Goal: Go to known website: Go to known website

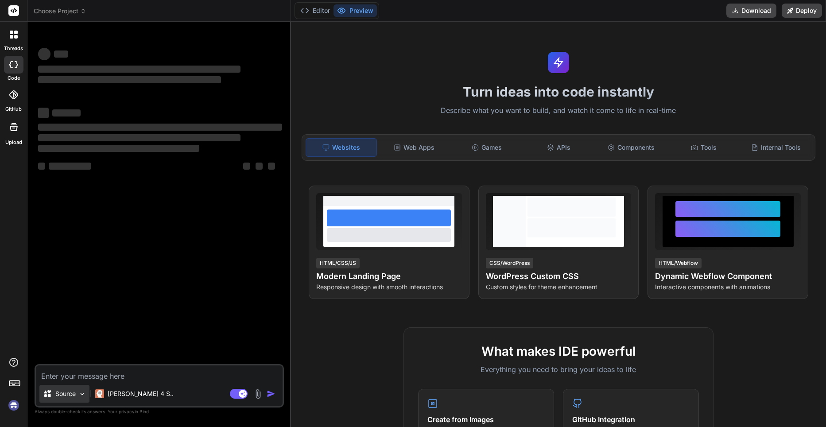
click at [81, 393] on img at bounding box center [82, 394] width 8 height 8
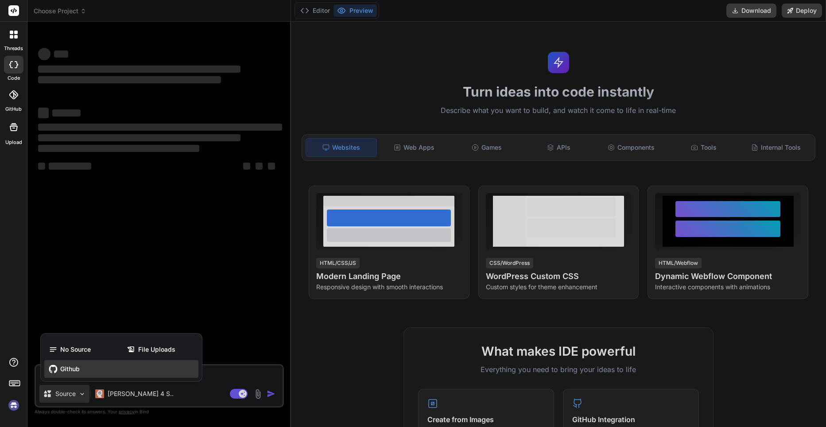
click at [82, 370] on div "Github" at bounding box center [121, 369] width 154 height 18
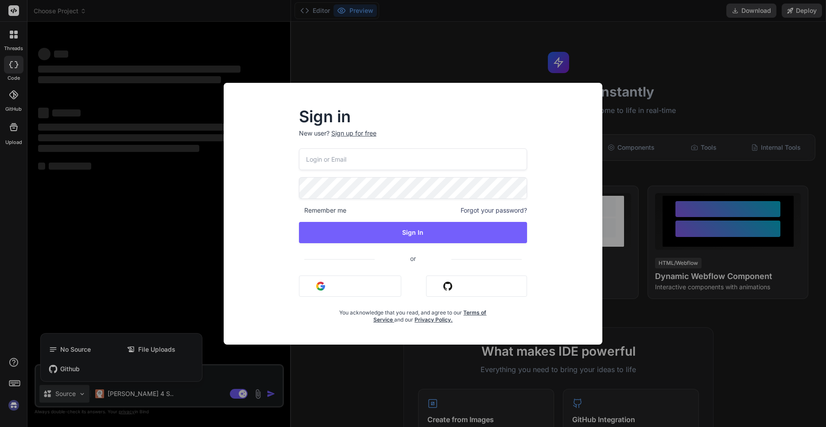
click at [443, 46] on div "Sign in New user? Sign up for free Remember me Forgot your password? Sign In or…" at bounding box center [413, 213] width 826 height 427
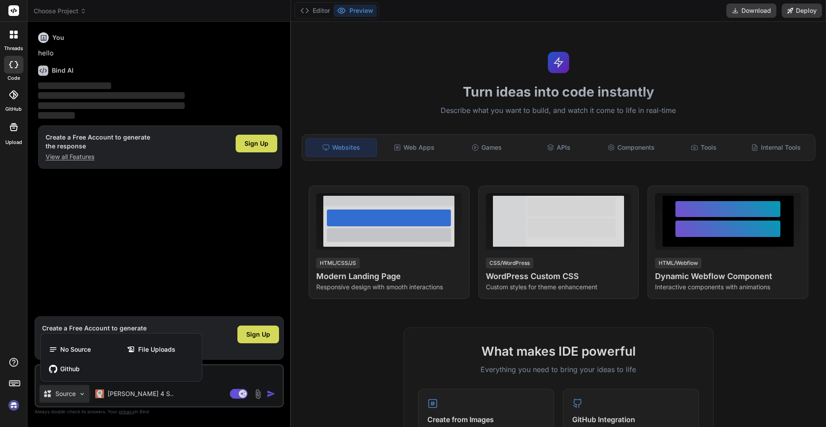
click at [762, 215] on div at bounding box center [413, 213] width 826 height 427
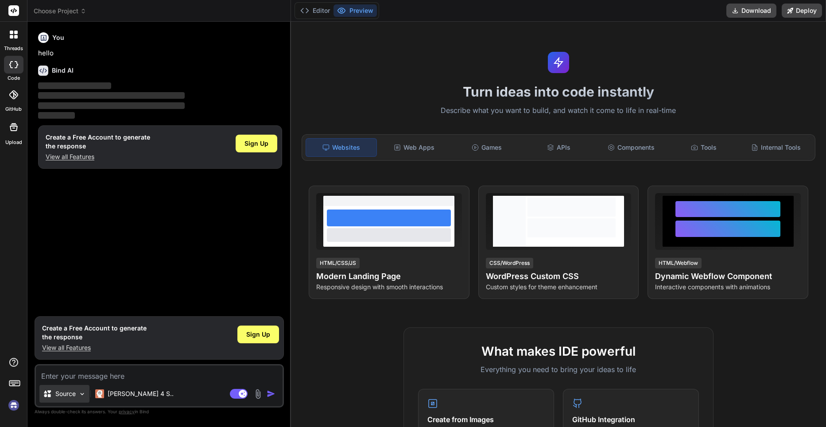
click at [72, 392] on p "Source" at bounding box center [65, 393] width 20 height 9
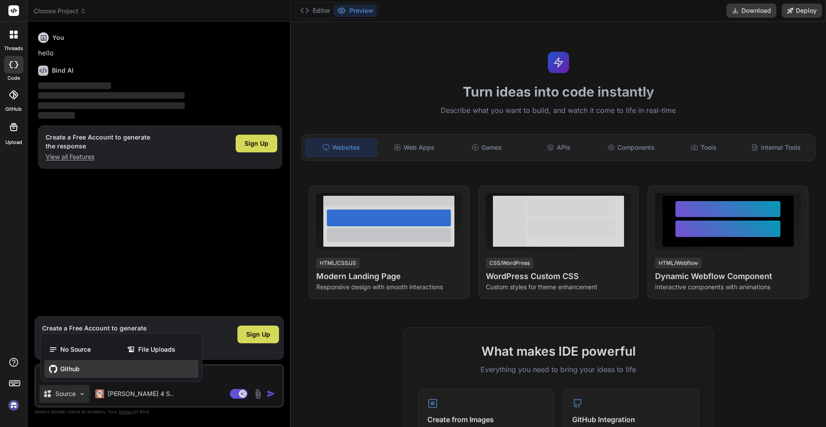
click at [95, 369] on div "Github" at bounding box center [121, 369] width 154 height 18
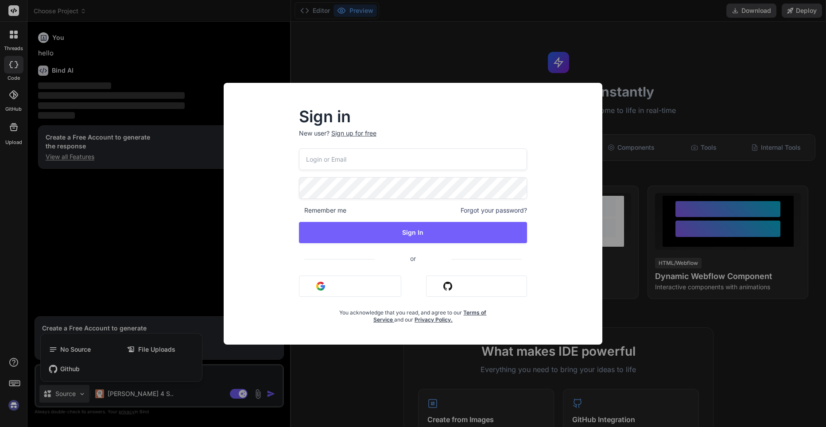
click at [693, 110] on div "Sign in New user? Sign up for free Remember me Forgot your password? Sign In or…" at bounding box center [413, 213] width 826 height 427
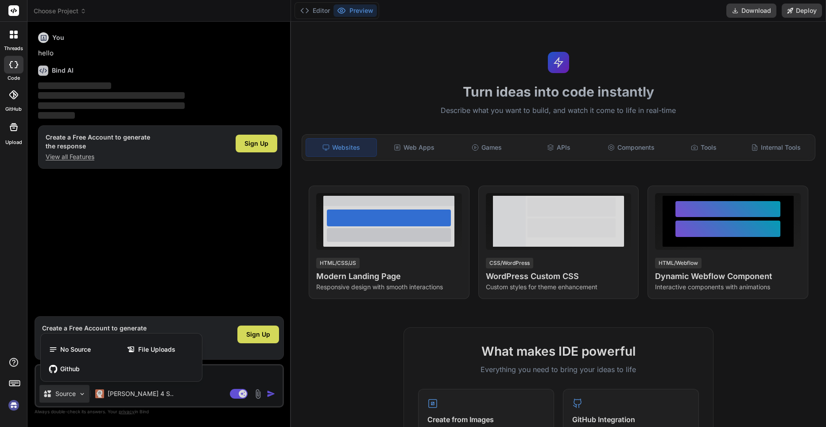
click at [239, 253] on div at bounding box center [413, 213] width 826 height 427
type textarea "x"
